Goal: Information Seeking & Learning: Compare options

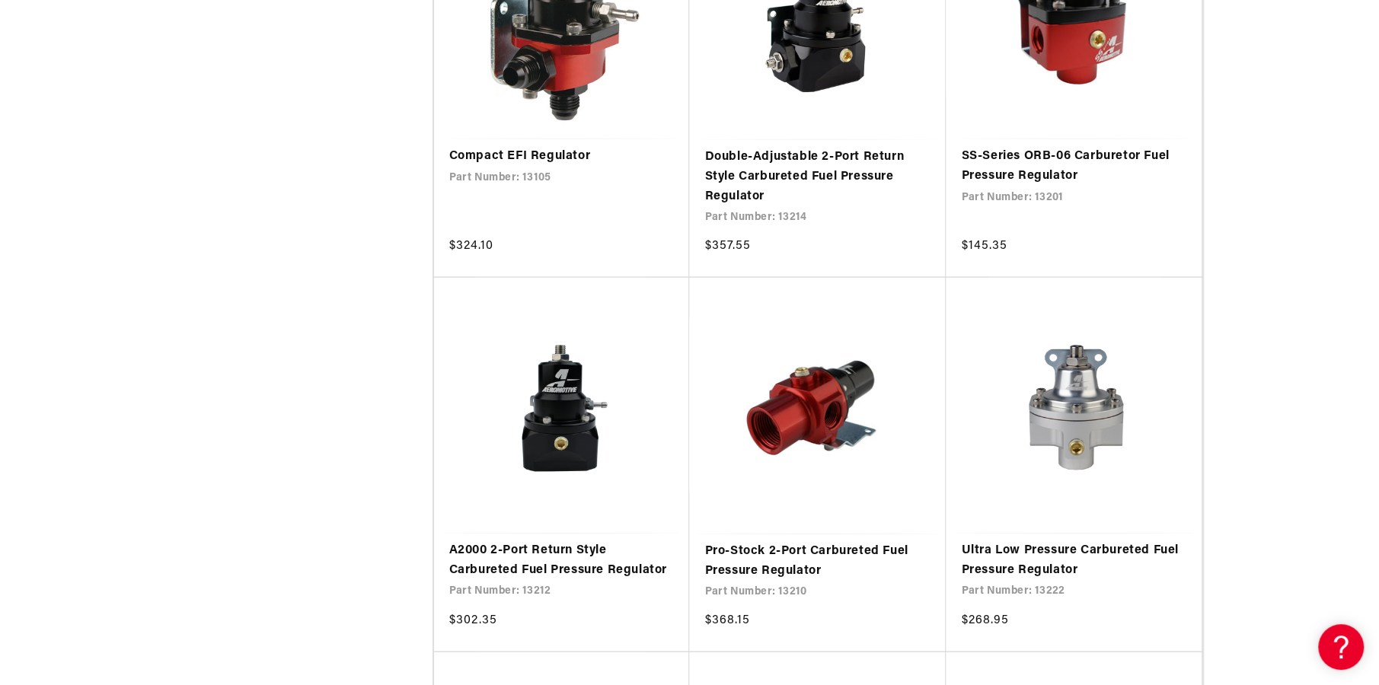
scroll to position [2513, 0]
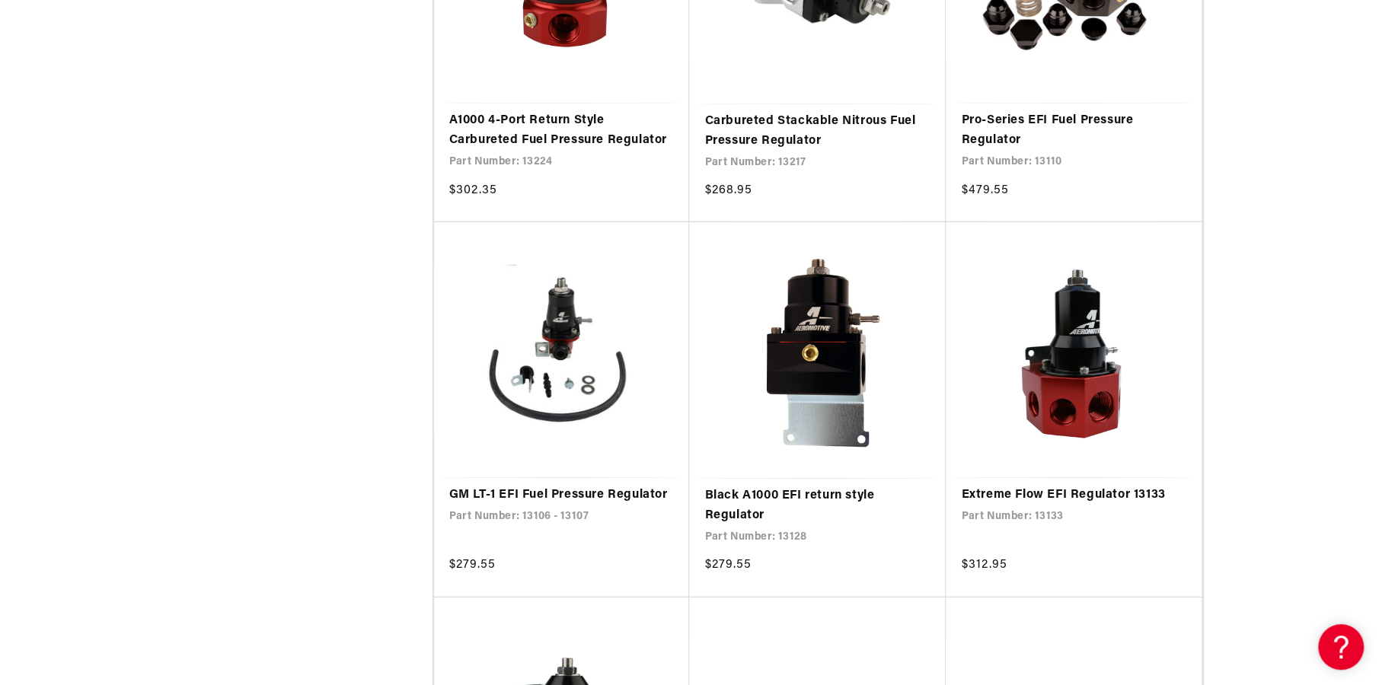
scroll to position [3350, 0]
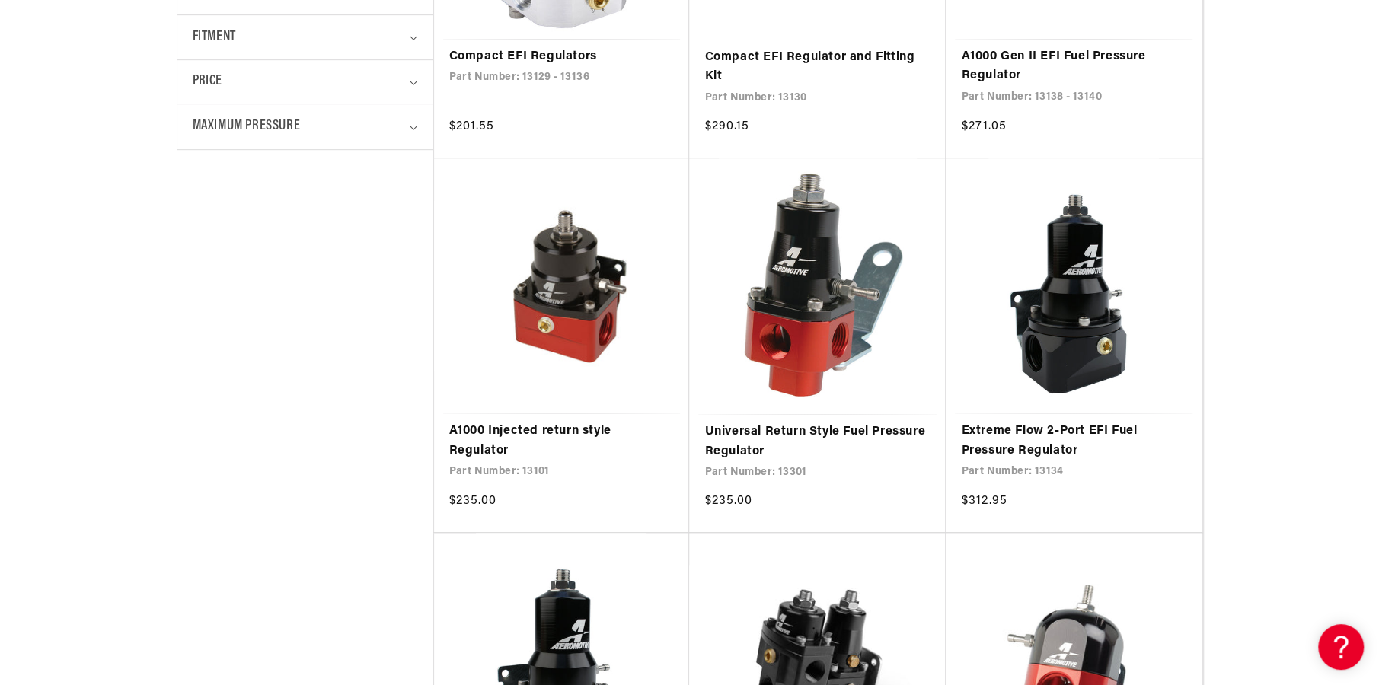
scroll to position [609, 0]
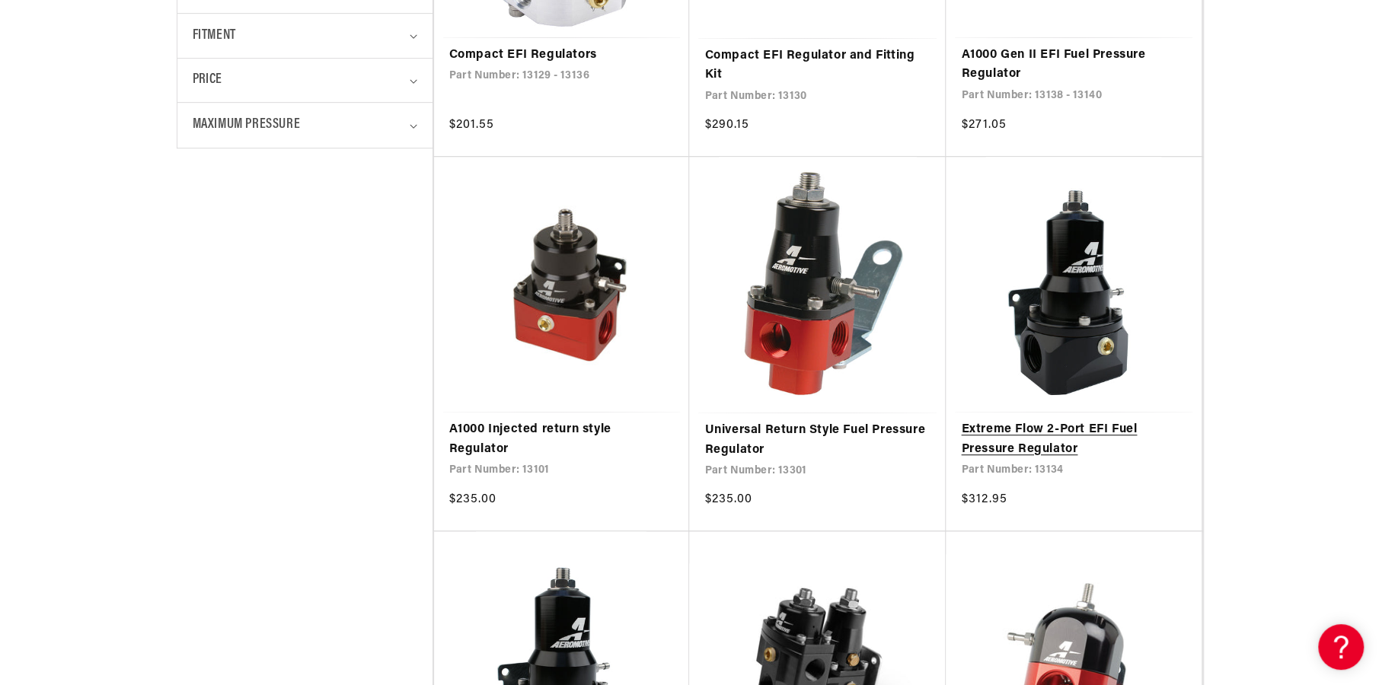
click at [1077, 420] on link "Extreme Flow 2-Port EFI Fuel Pressure Regulator" at bounding box center [1073, 439] width 225 height 39
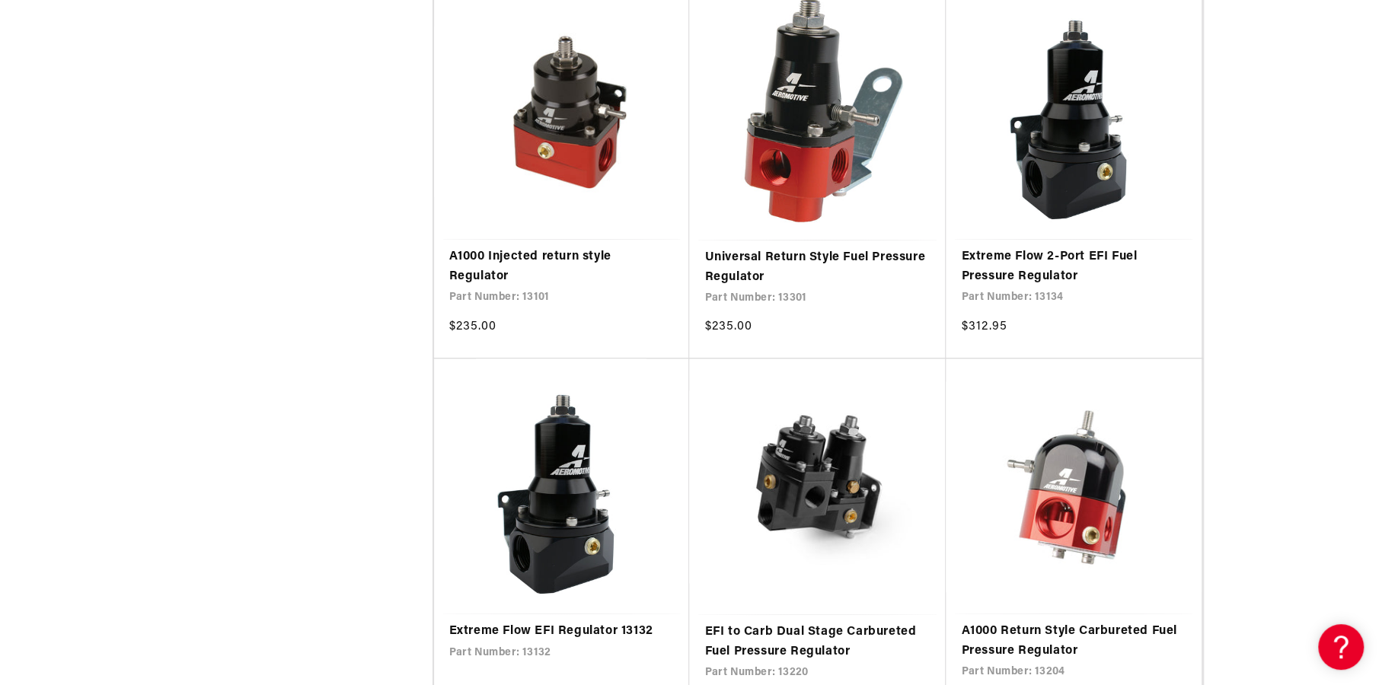
scroll to position [914, 0]
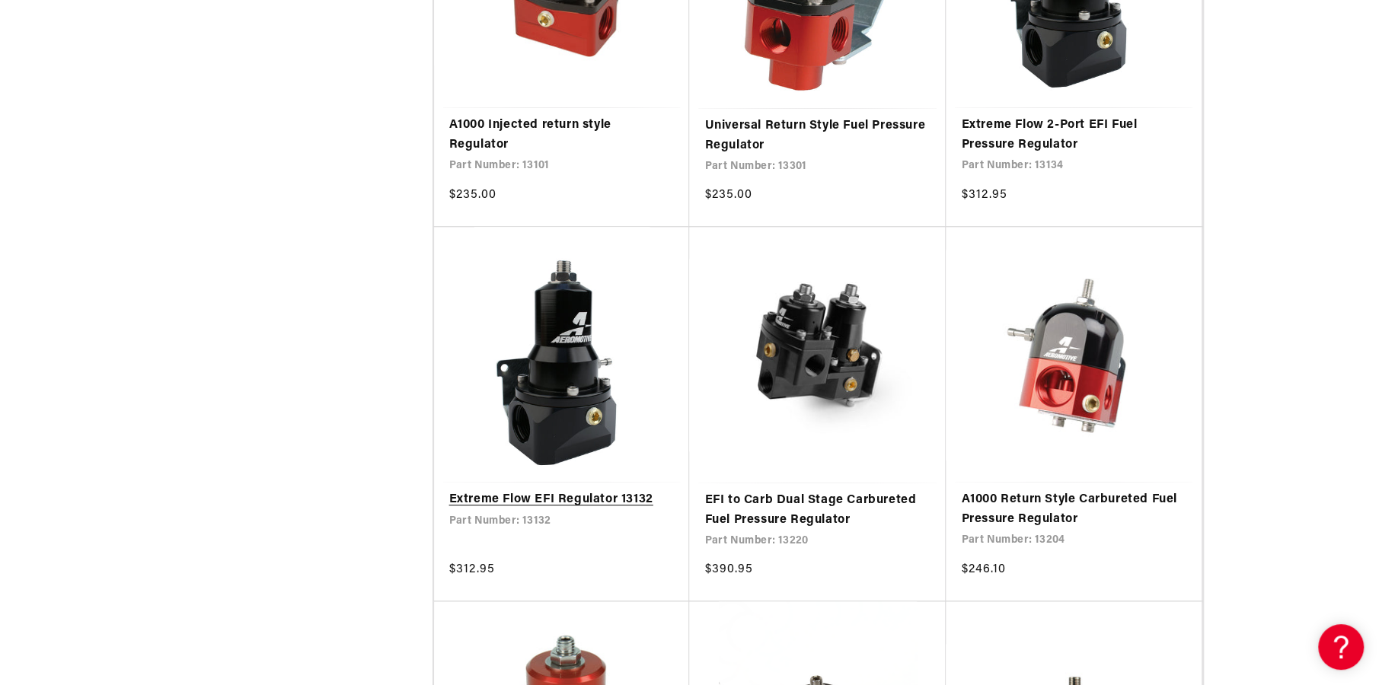
click at [570, 490] on link "Extreme Flow EFI Regulator 13132" at bounding box center [561, 500] width 225 height 20
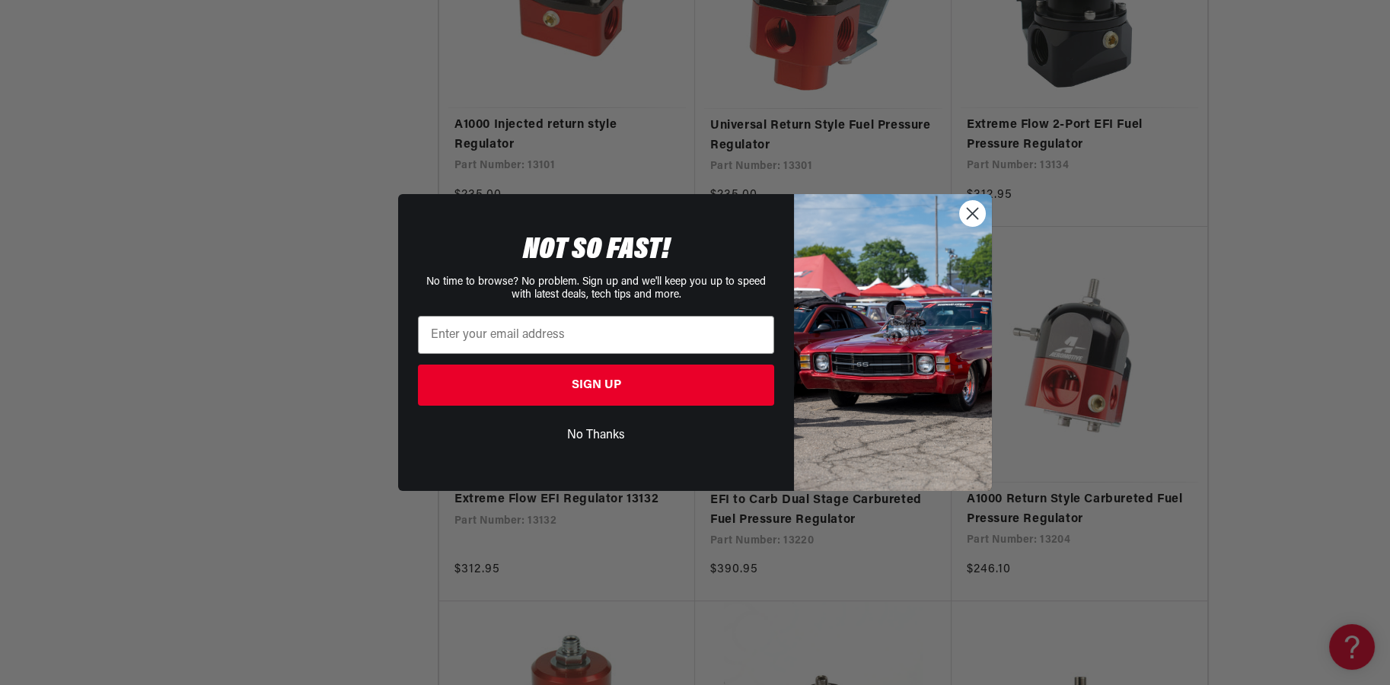
click at [969, 210] on icon "Close dialog" at bounding box center [973, 213] width 11 height 11
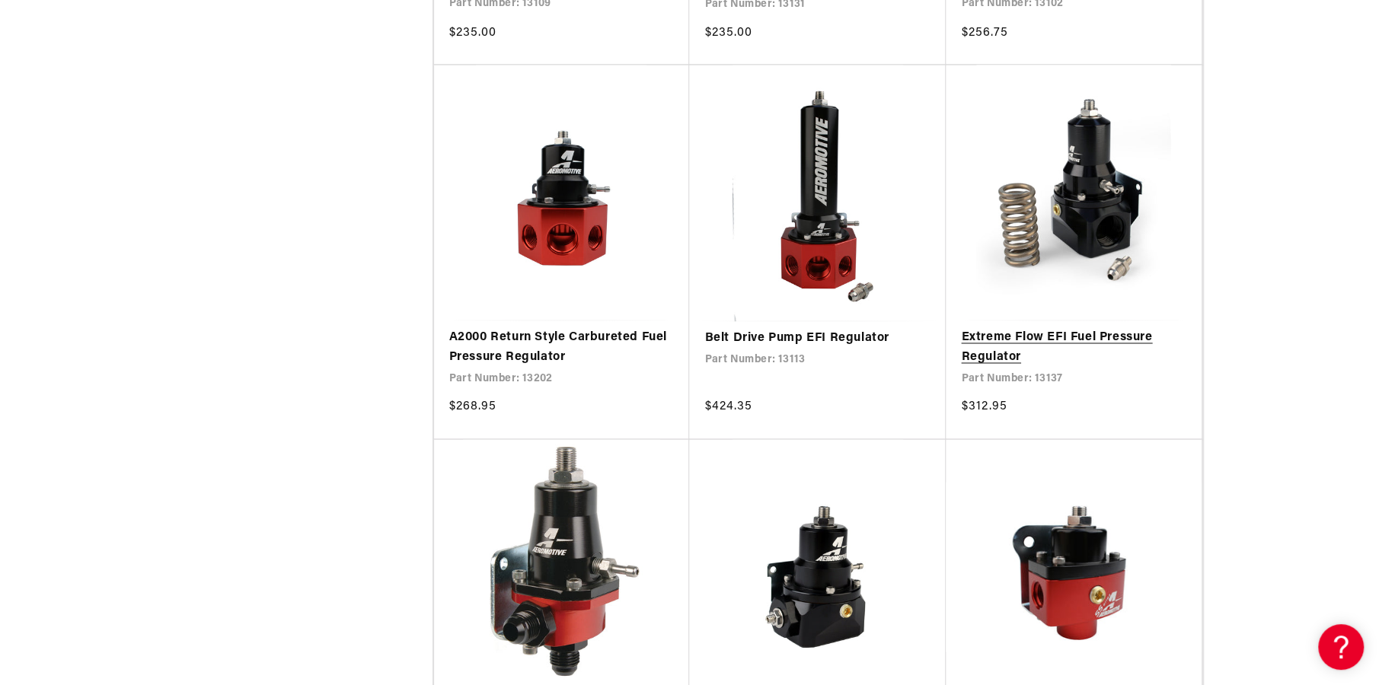
scroll to position [1827, 0]
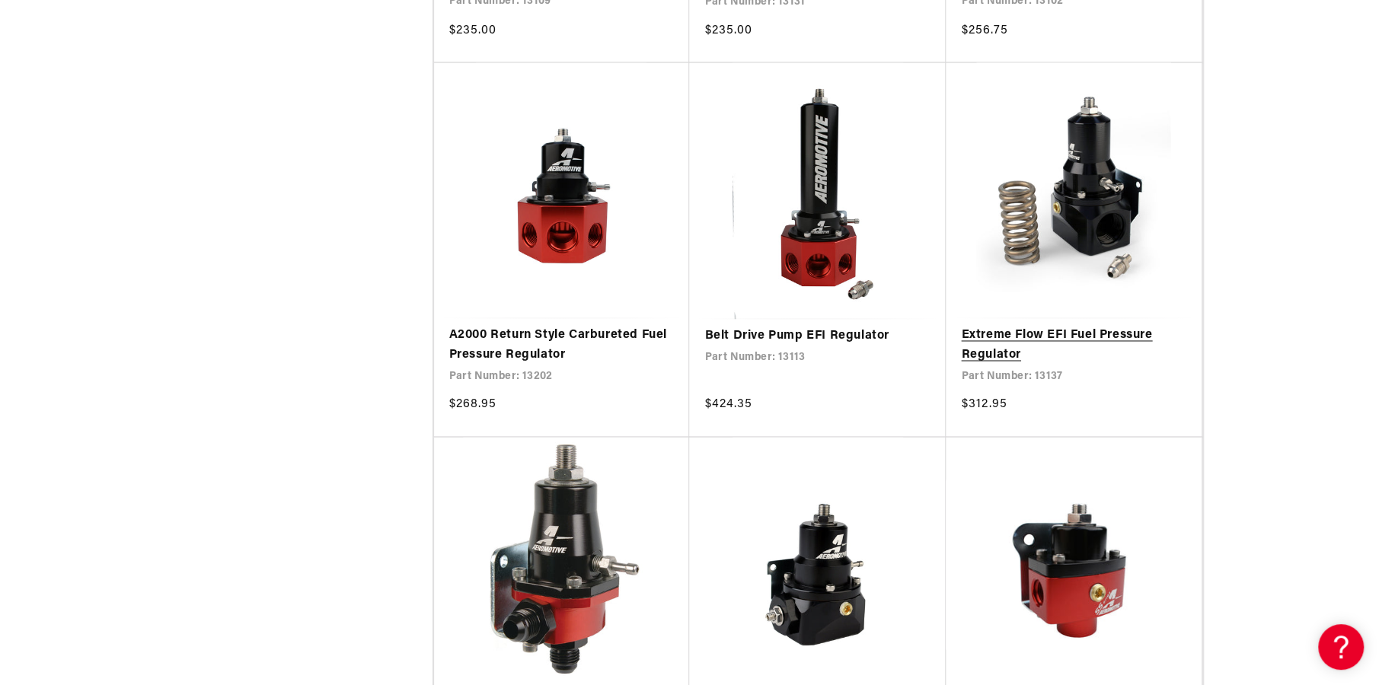
click at [1090, 326] on link "Extreme Flow EFI Fuel Pressure Regulator" at bounding box center [1073, 345] width 225 height 39
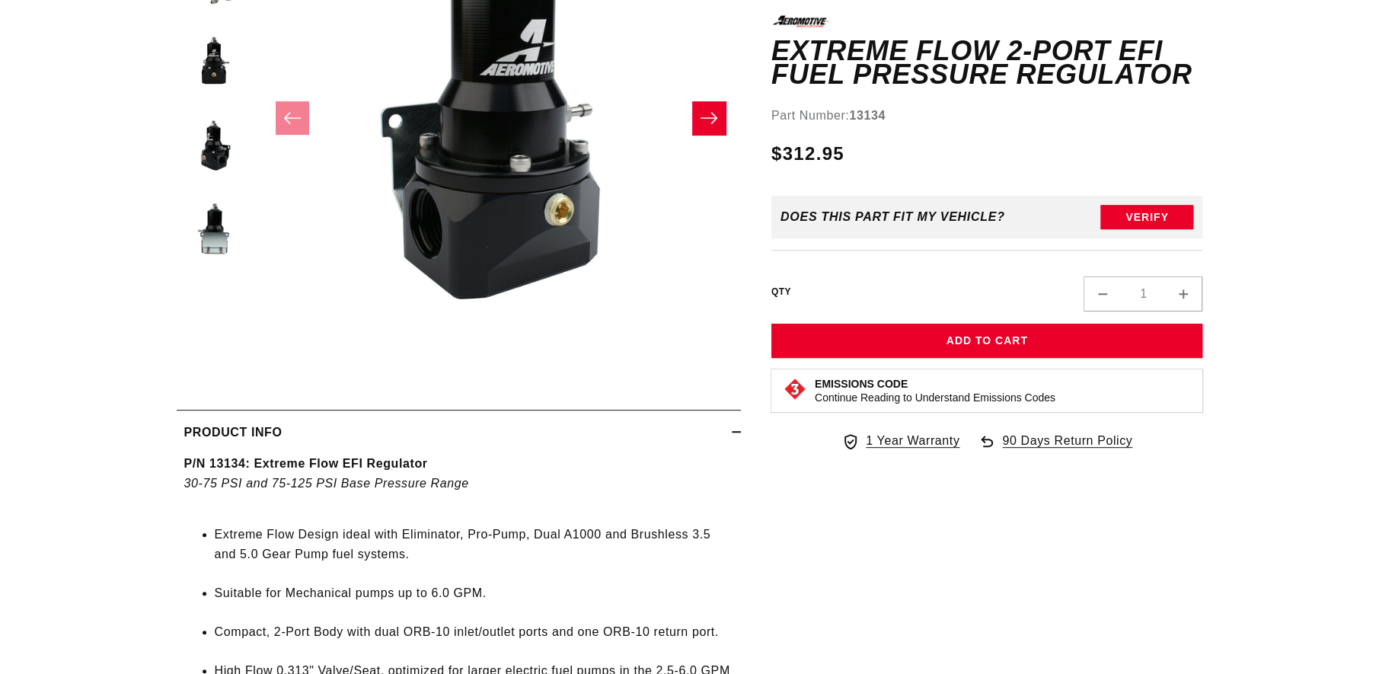
scroll to position [532, 0]
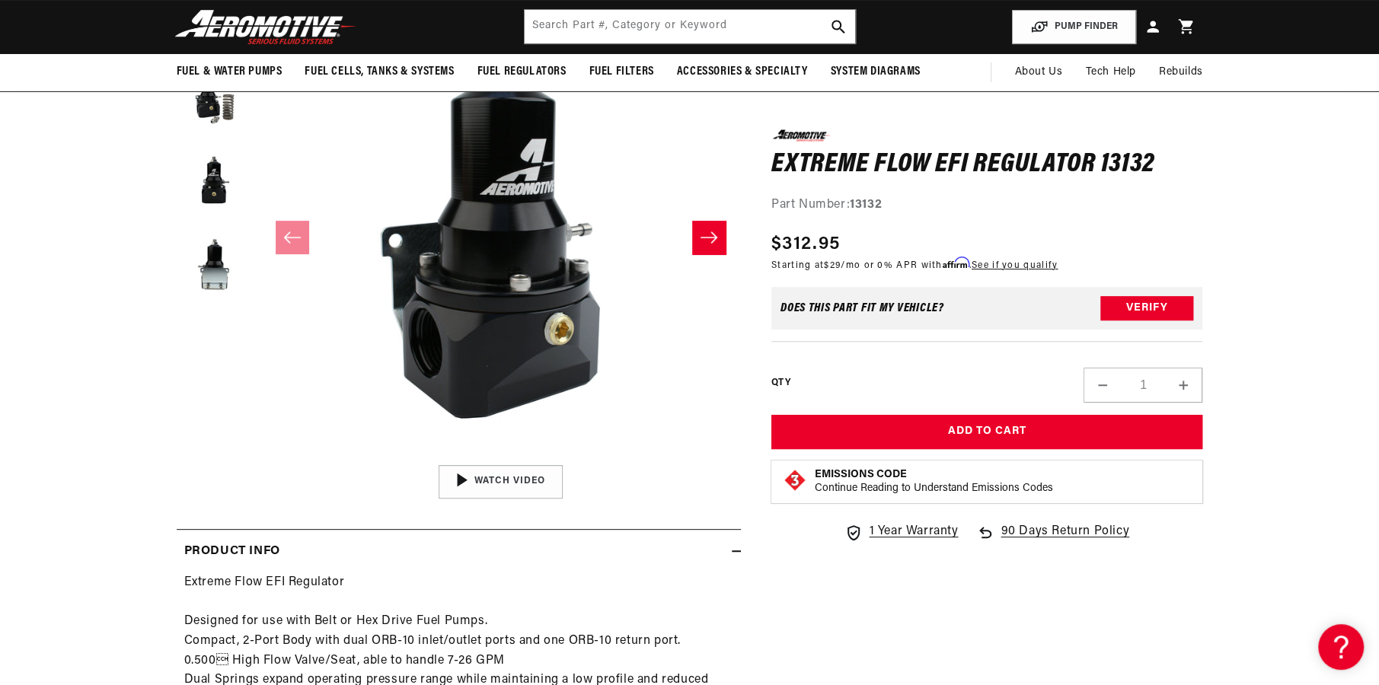
scroll to position [228, 0]
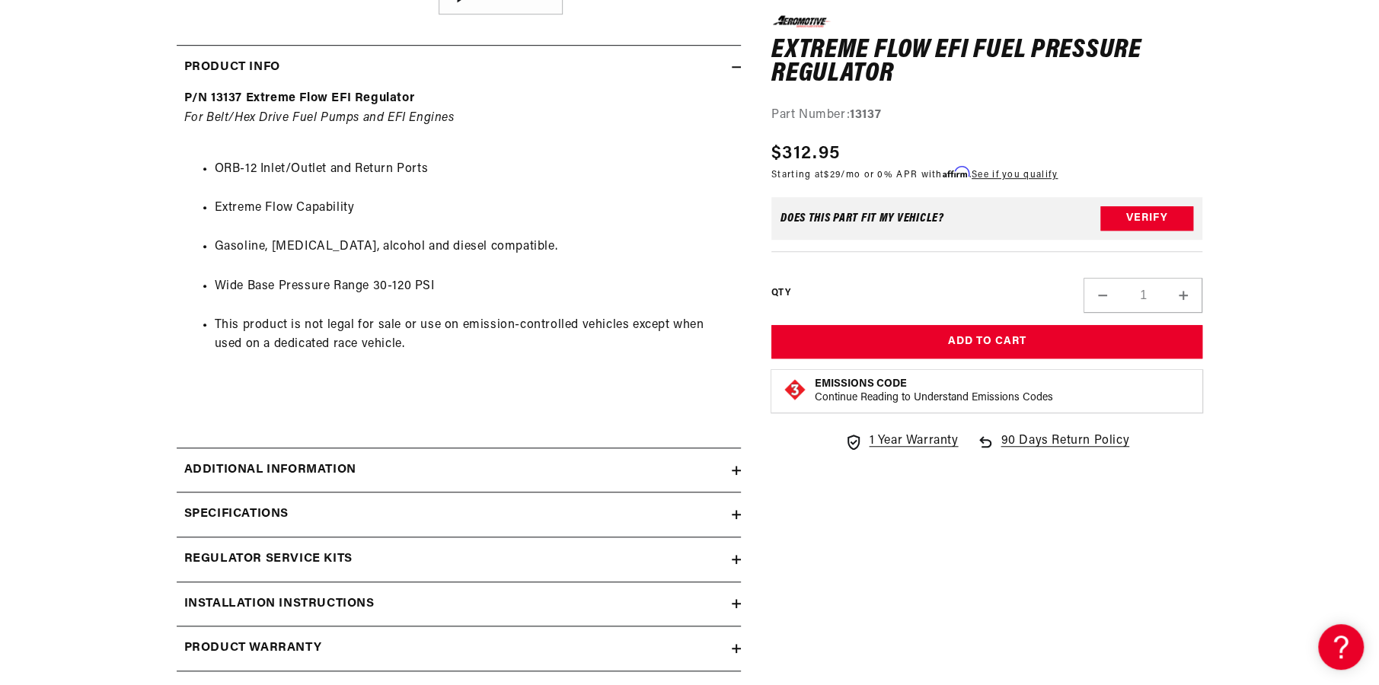
scroll to position [965, 0]
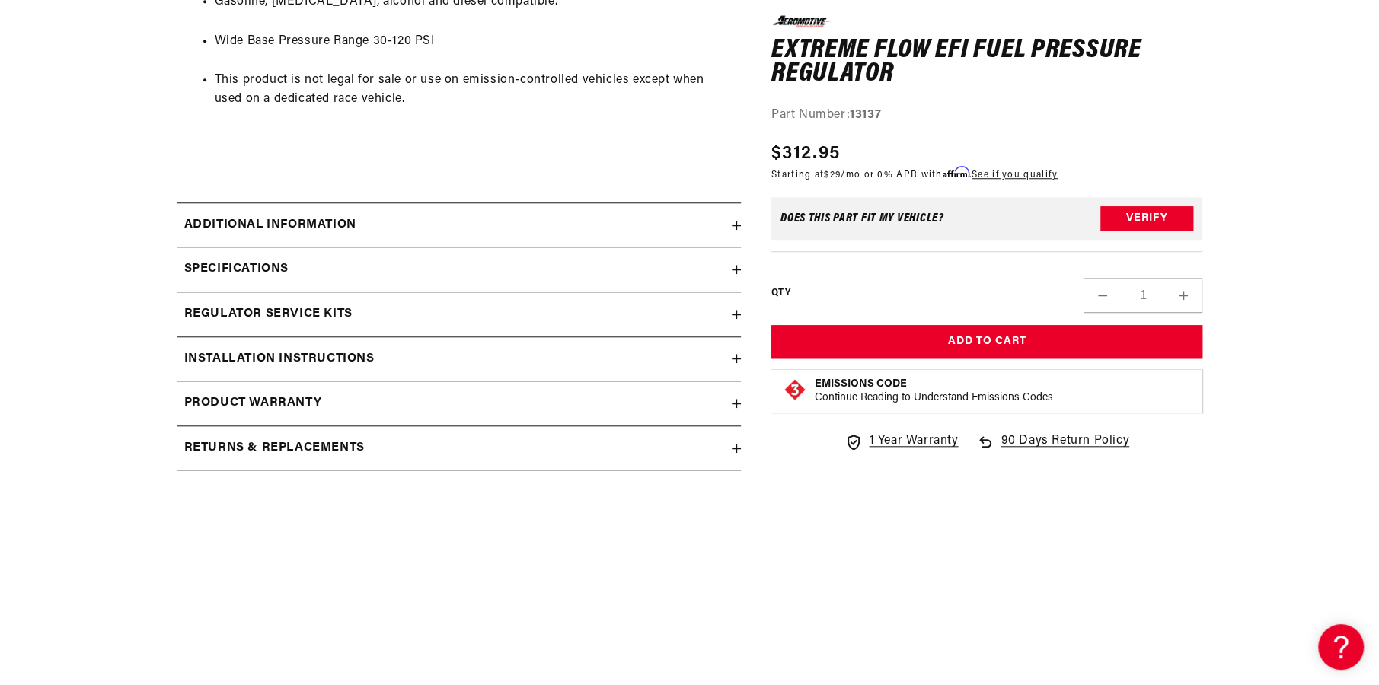
click at [735, 221] on icon at bounding box center [736, 225] width 9 height 9
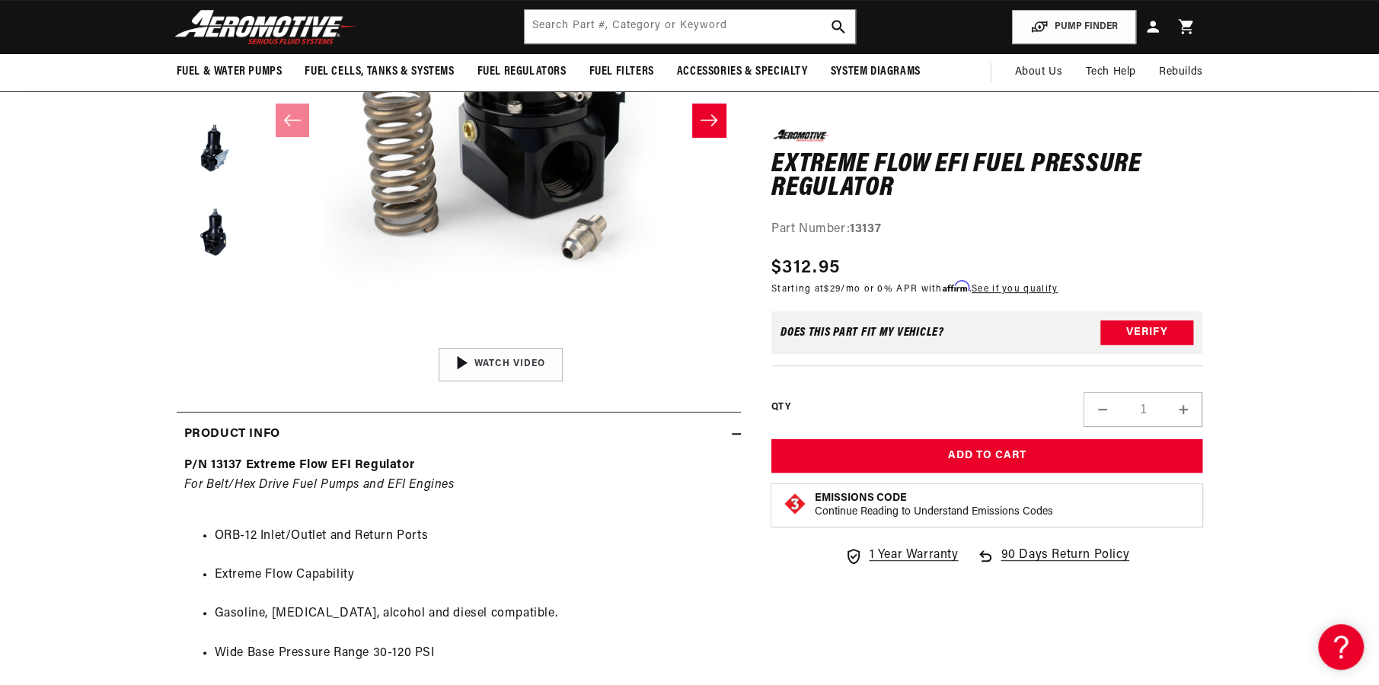
scroll to position [203, 0]
